Goal: Task Accomplishment & Management: Manage account settings

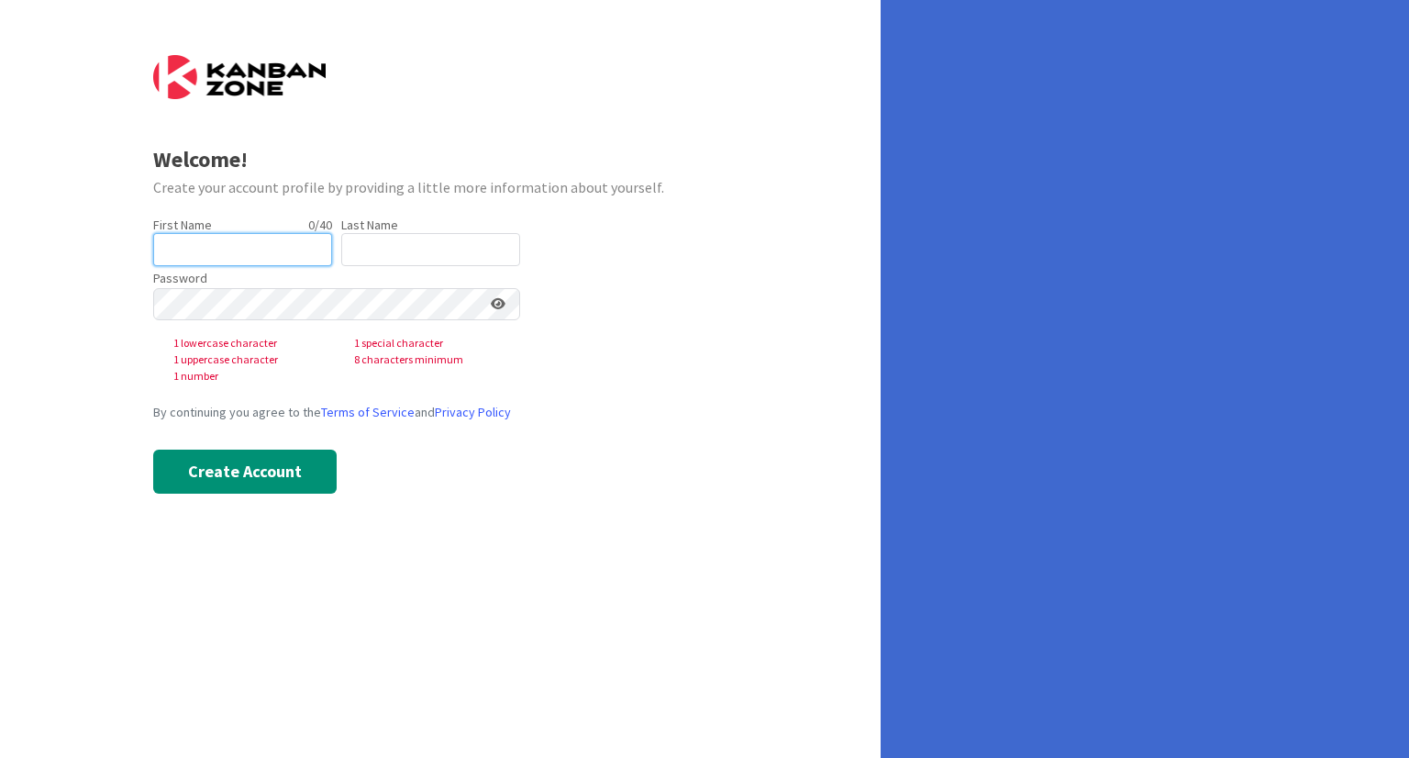
click at [205, 251] on input "text" at bounding box center [242, 249] width 179 height 33
type input "[PERSON_NAME]"
type input "Whittier"
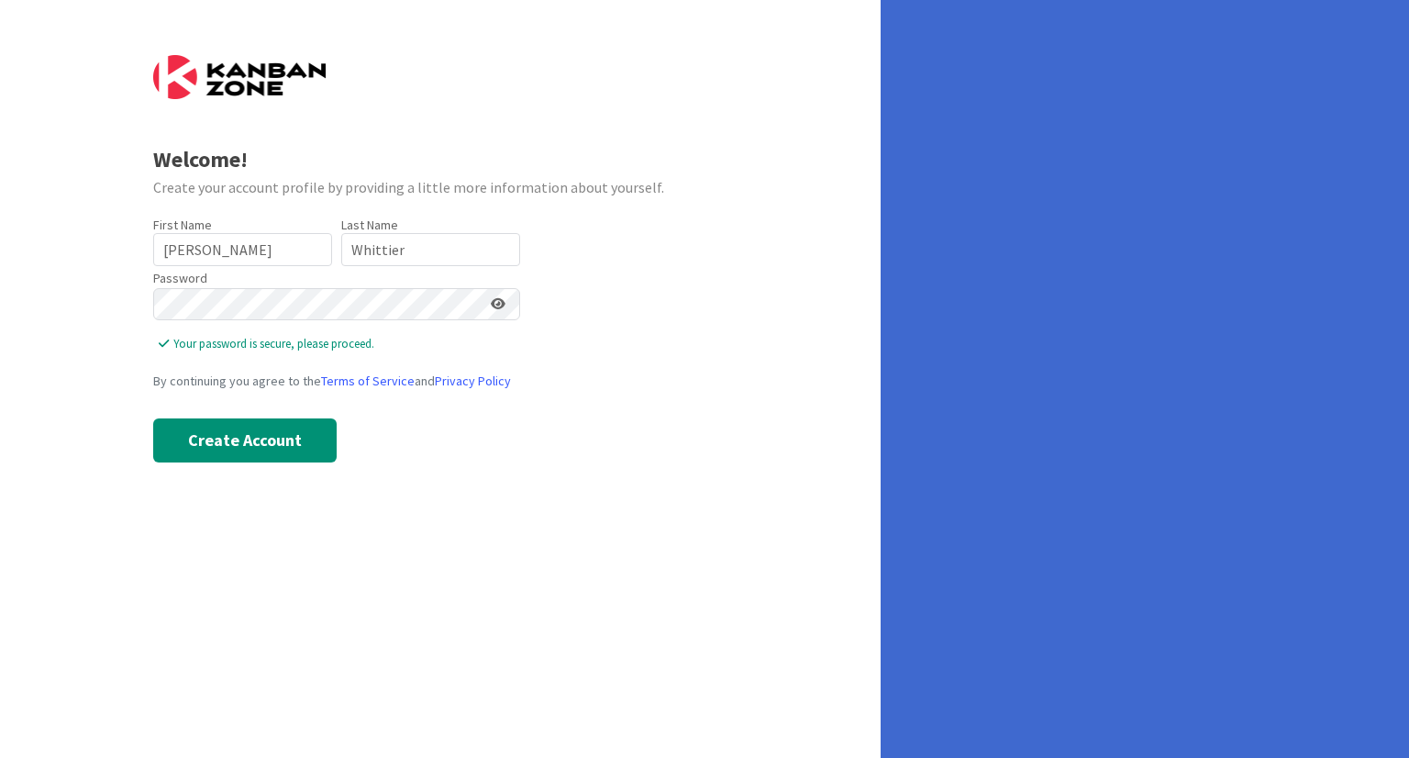
click at [499, 304] on icon at bounding box center [498, 303] width 15 height 13
click at [199, 445] on button "Create Account" at bounding box center [244, 440] width 183 height 44
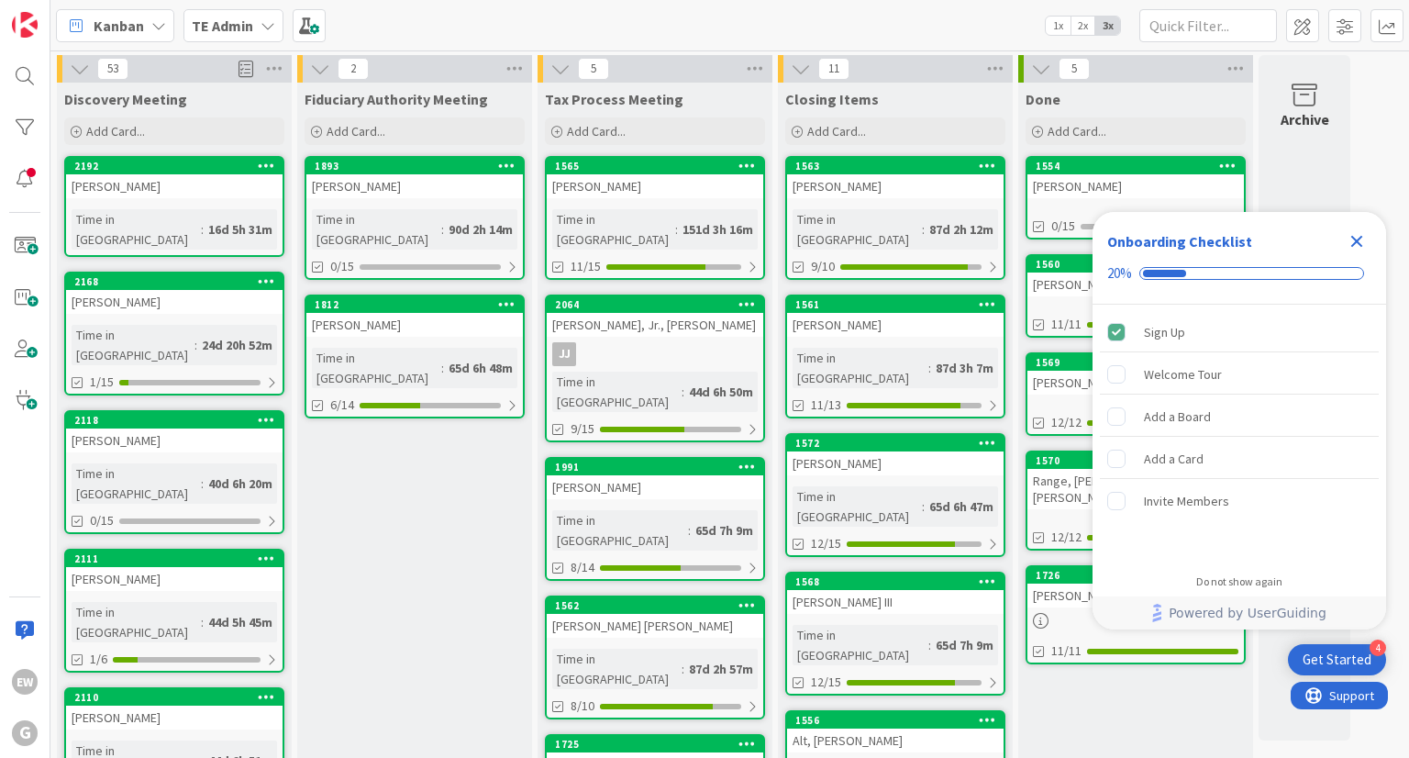
click at [1358, 242] on icon "Close Checklist" at bounding box center [1357, 242] width 12 height 12
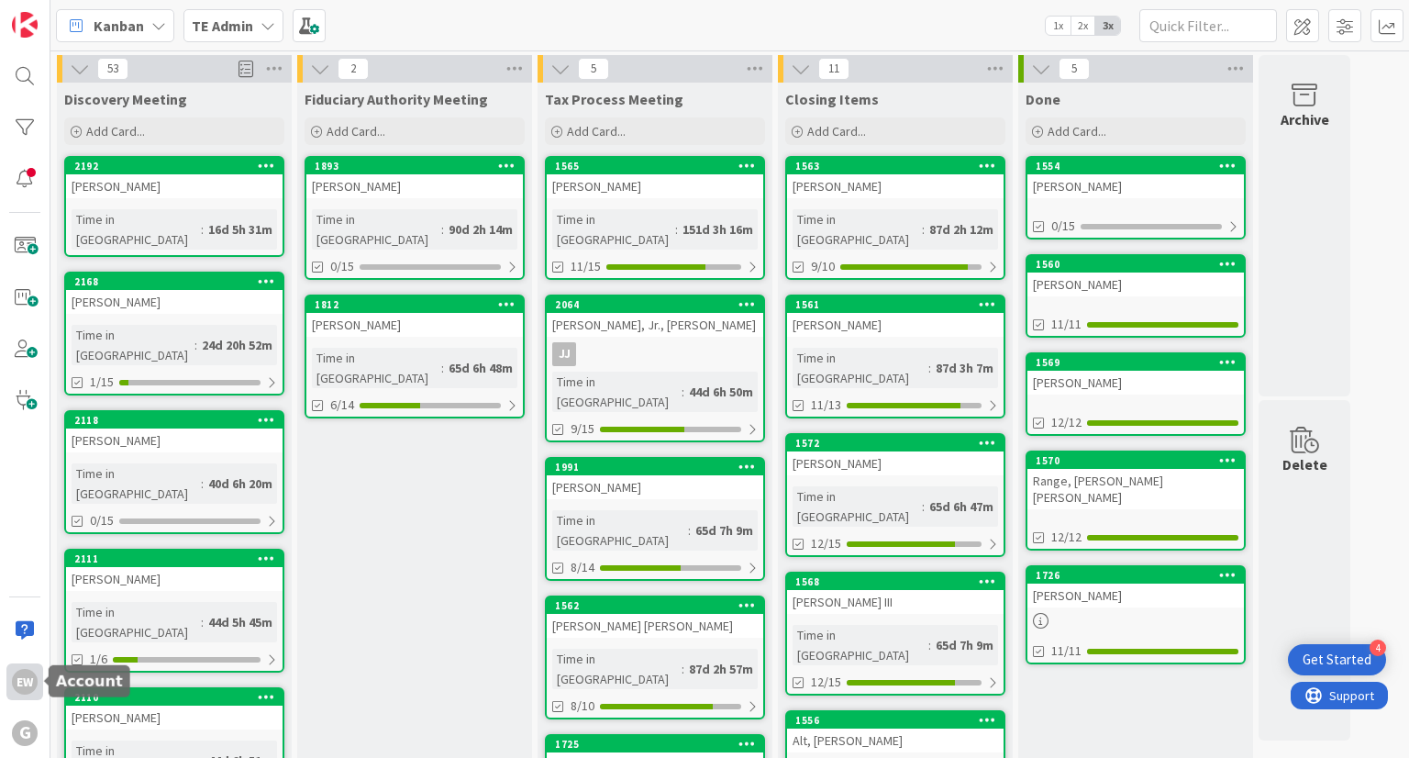
click at [17, 683] on div "EW" at bounding box center [25, 682] width 26 height 26
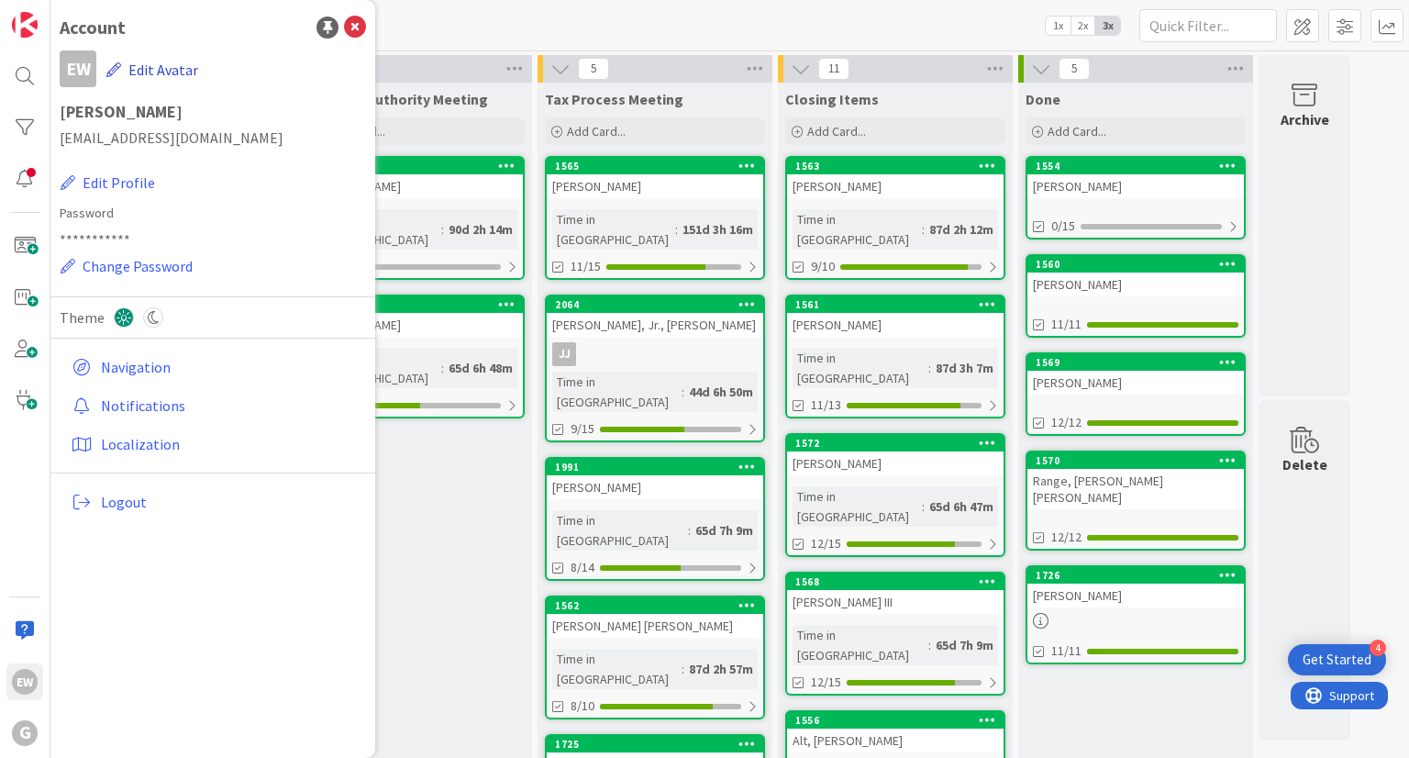
click at [172, 68] on button "Edit Avatar" at bounding box center [152, 69] width 94 height 39
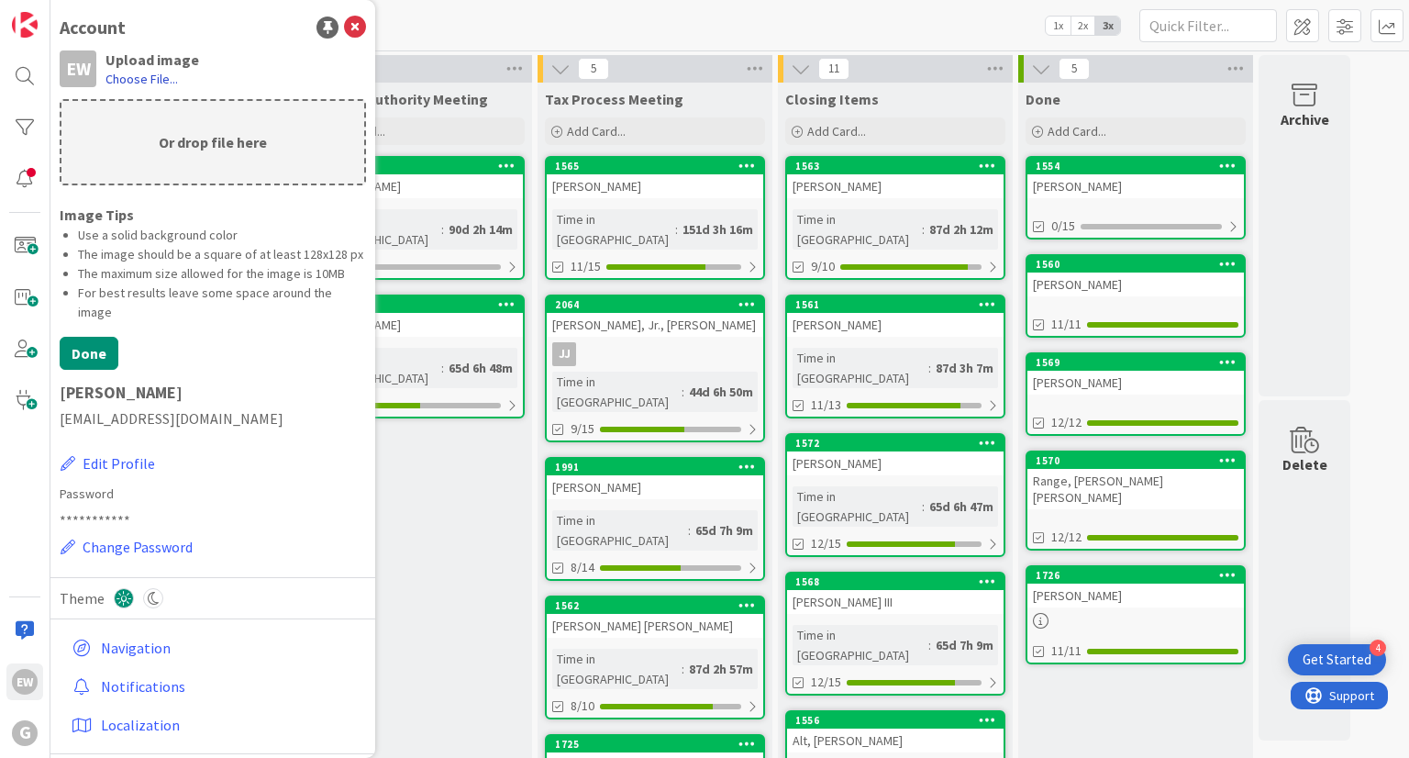
click at [149, 83] on label "Choose File..." at bounding box center [141, 79] width 72 height 18
click at [50, 0] on input "Choose File..." at bounding box center [50, 0] width 0 height 0
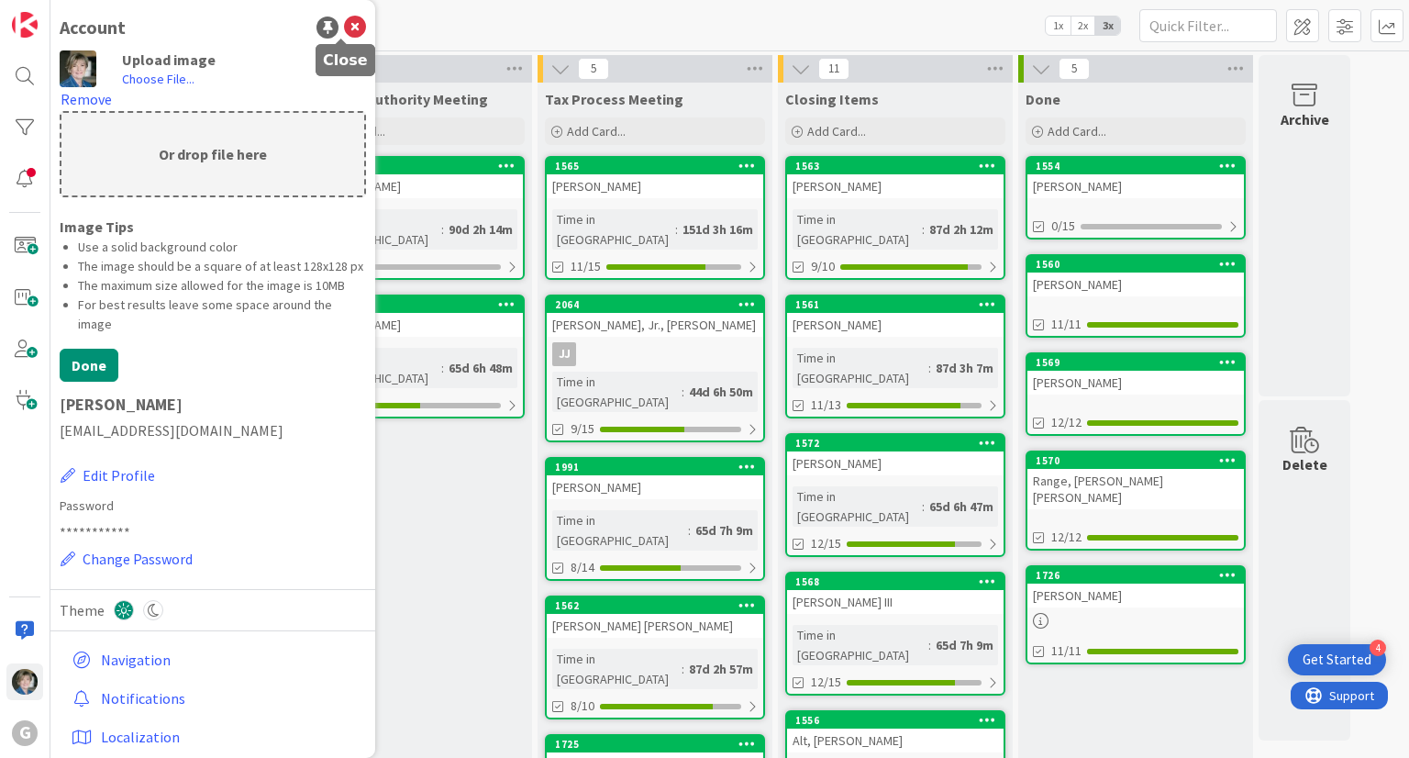
click at [344, 30] on icon at bounding box center [355, 28] width 22 height 22
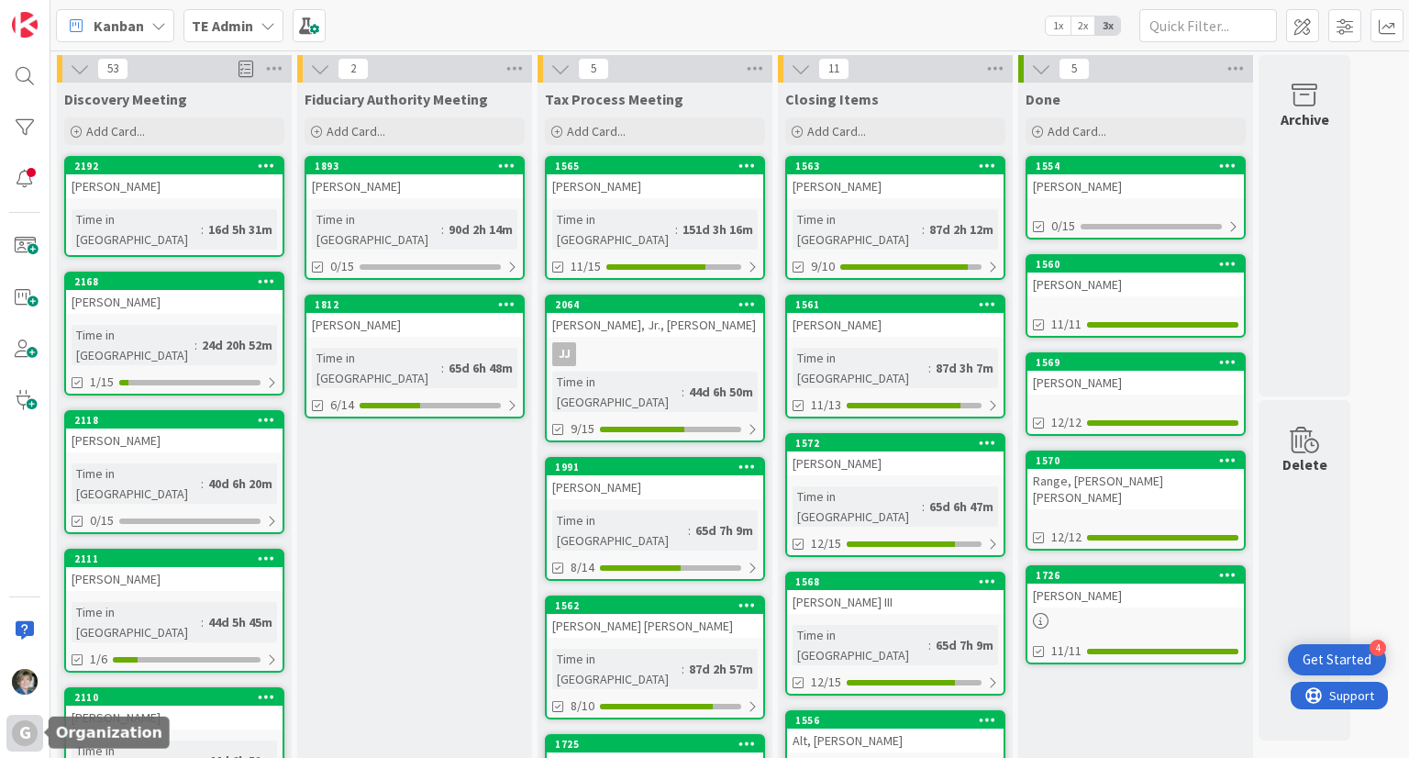
click at [20, 731] on div "G" at bounding box center [25, 733] width 26 height 26
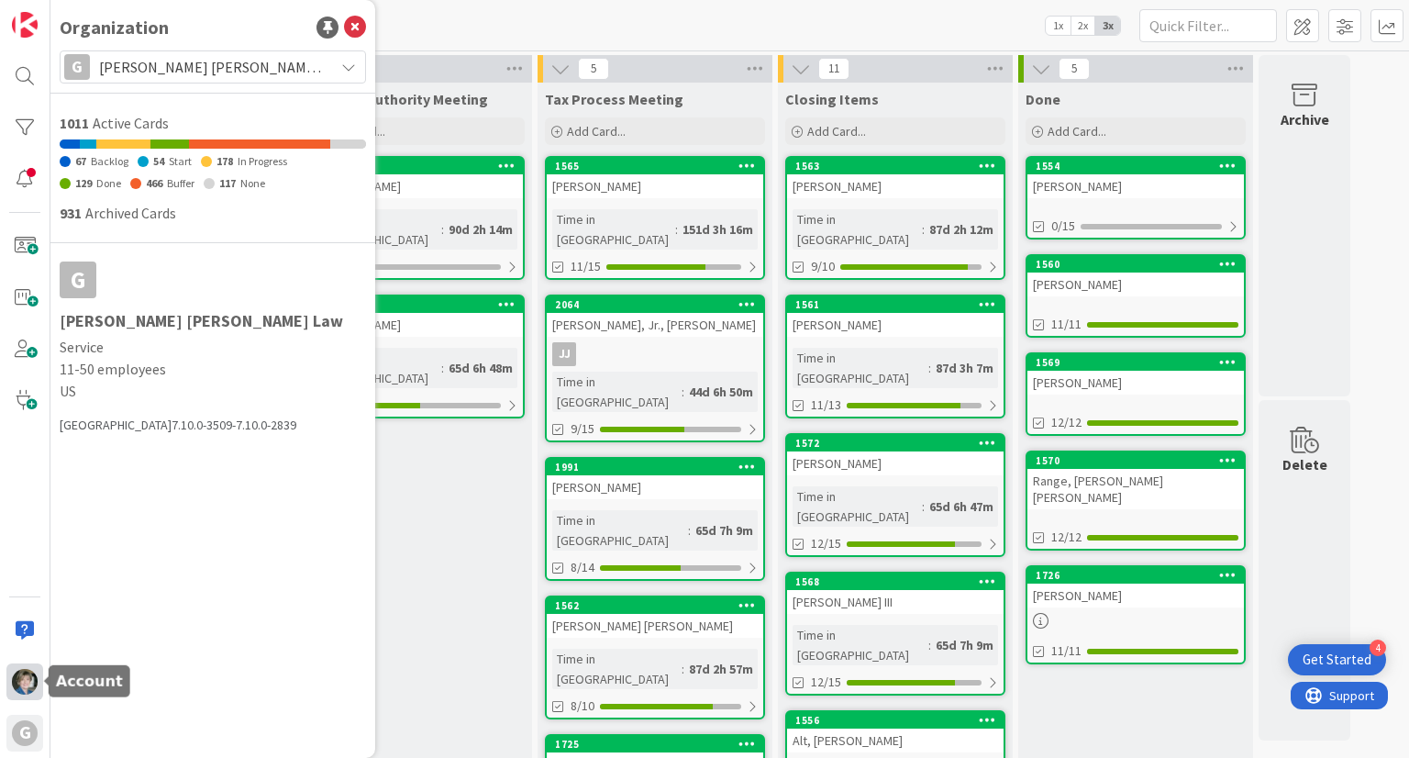
click at [26, 677] on img at bounding box center [25, 682] width 26 height 26
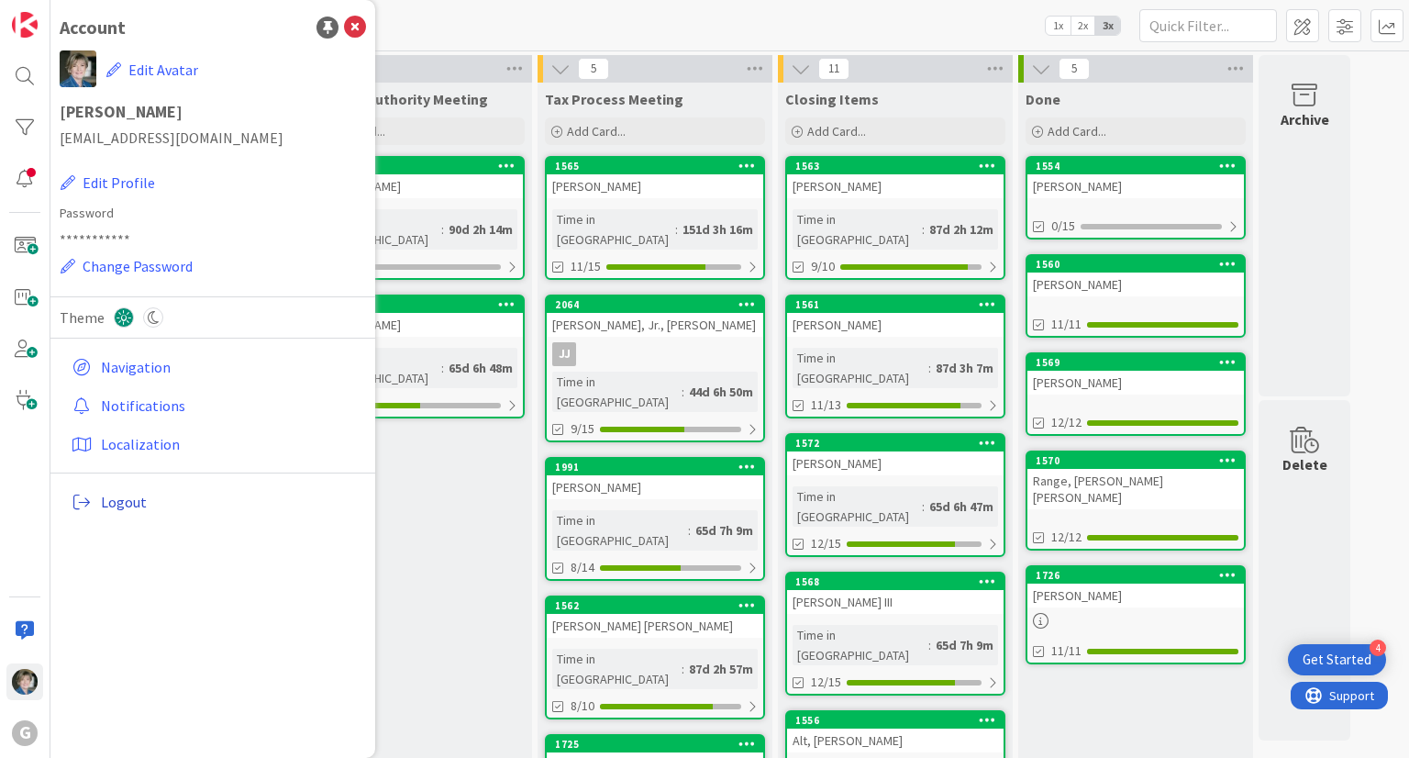
click at [125, 501] on span "Logout" at bounding box center [230, 502] width 258 height 22
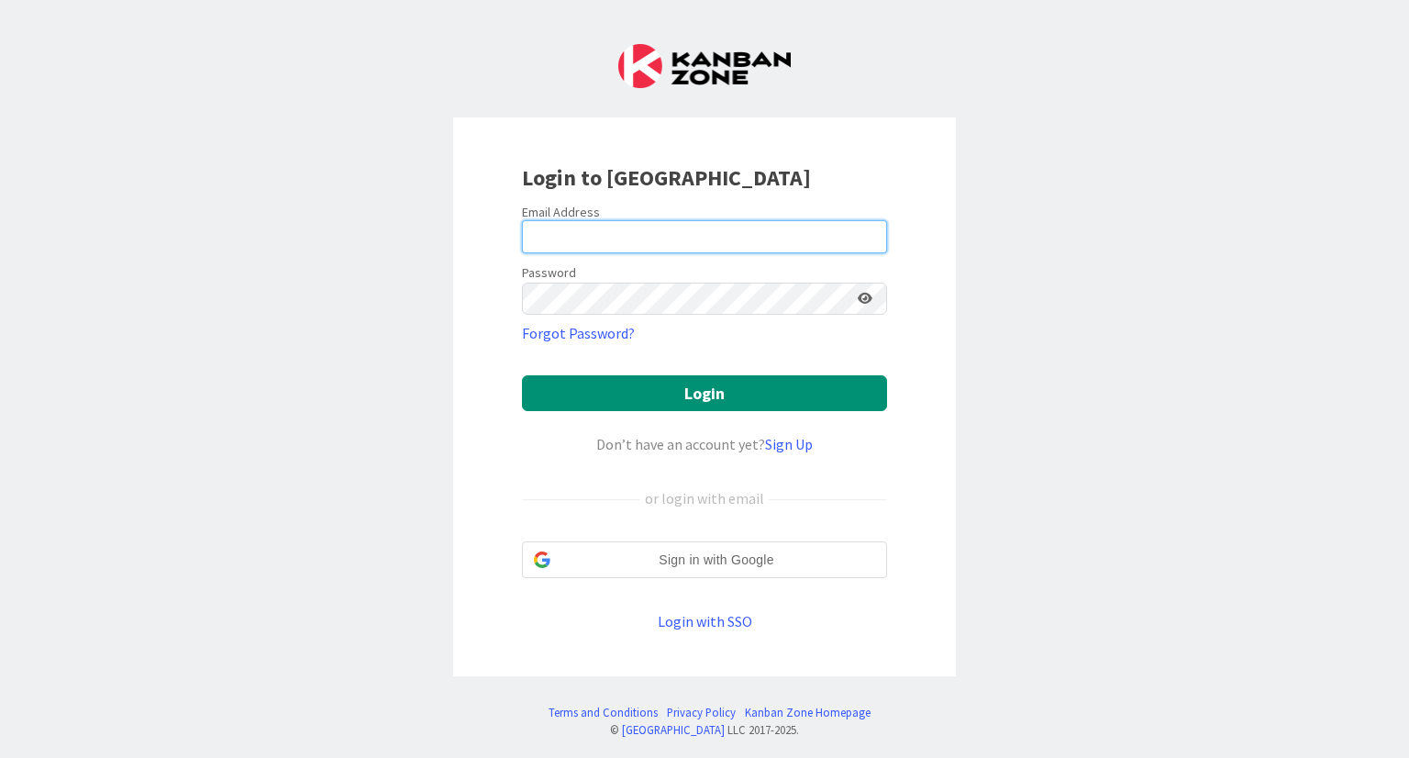
type input "[PERSON_NAME][EMAIL_ADDRESS][DOMAIN_NAME]"
